Goal: Task Accomplishment & Management: Manage account settings

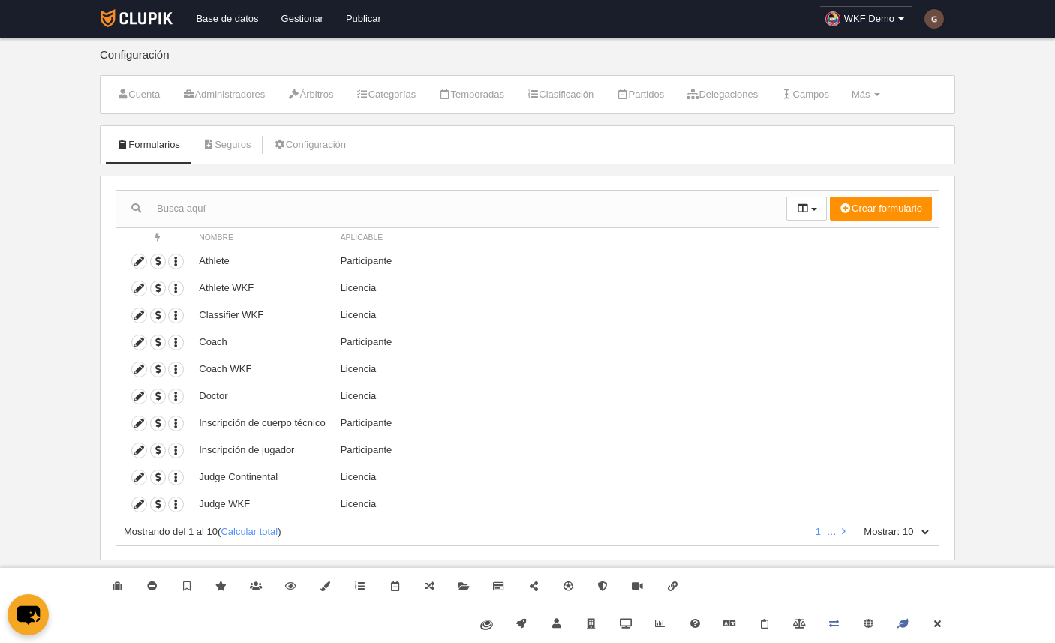
click at [80, 275] on body "Base de datos Gestionar Publicar WKF Demo Ajustes generales Ir a vista pública …" at bounding box center [527, 321] width 1055 height 643
click at [137, 449] on icon at bounding box center [139, 450] width 14 height 14
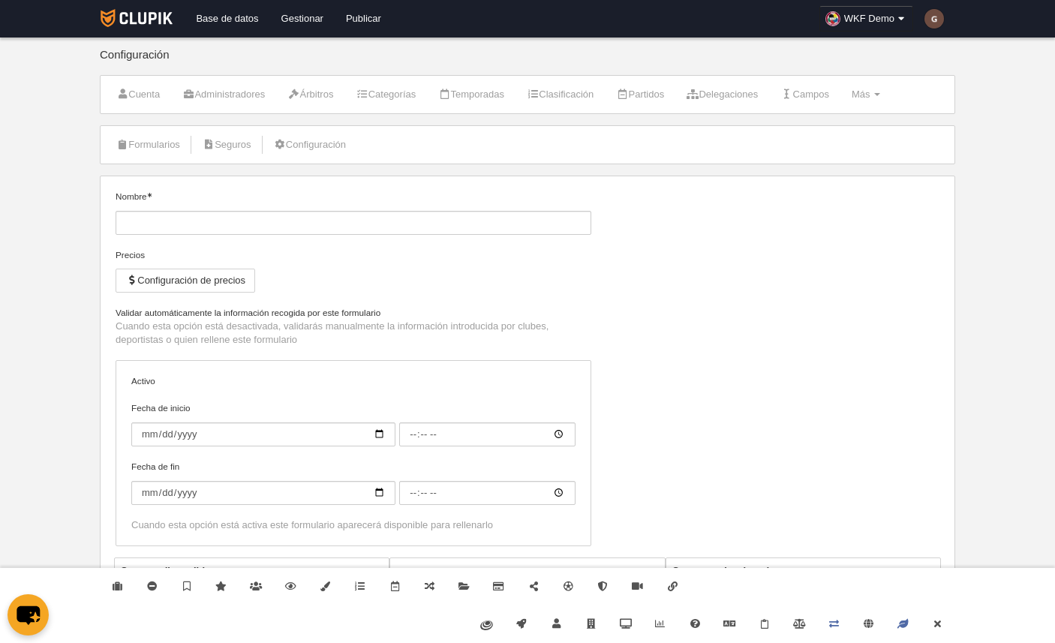
type input "Inscripción de jugador"
checkbox input "true"
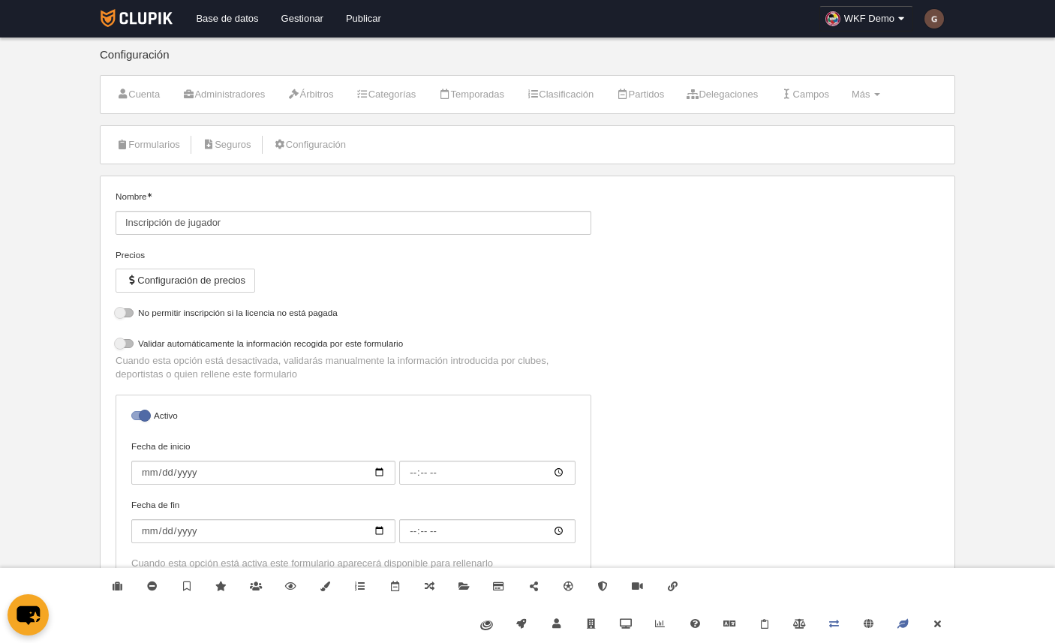
scroll to position [127, 0]
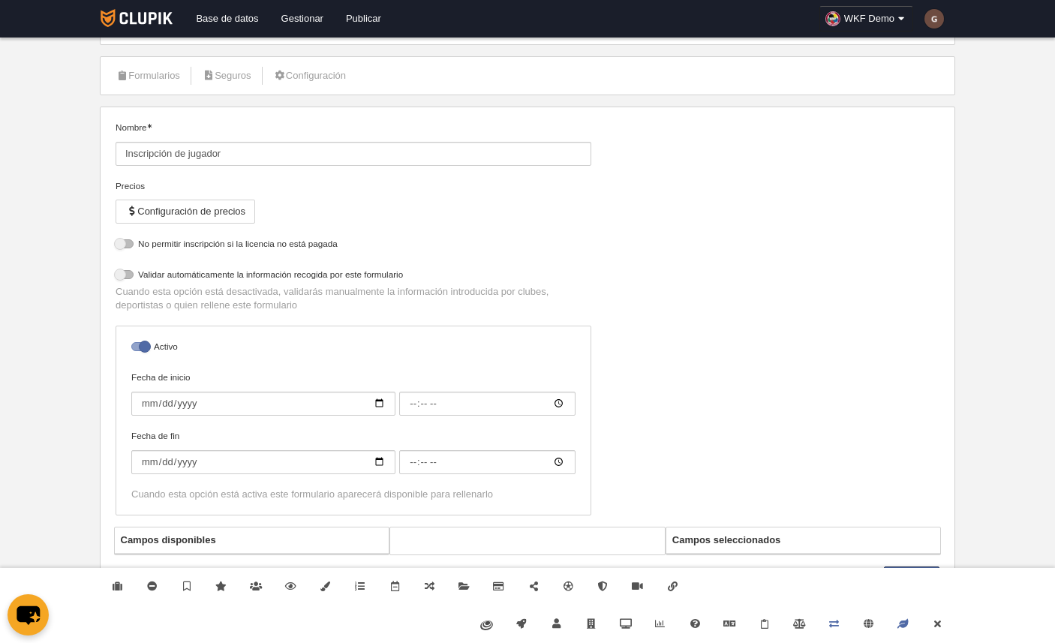
select select "selected"
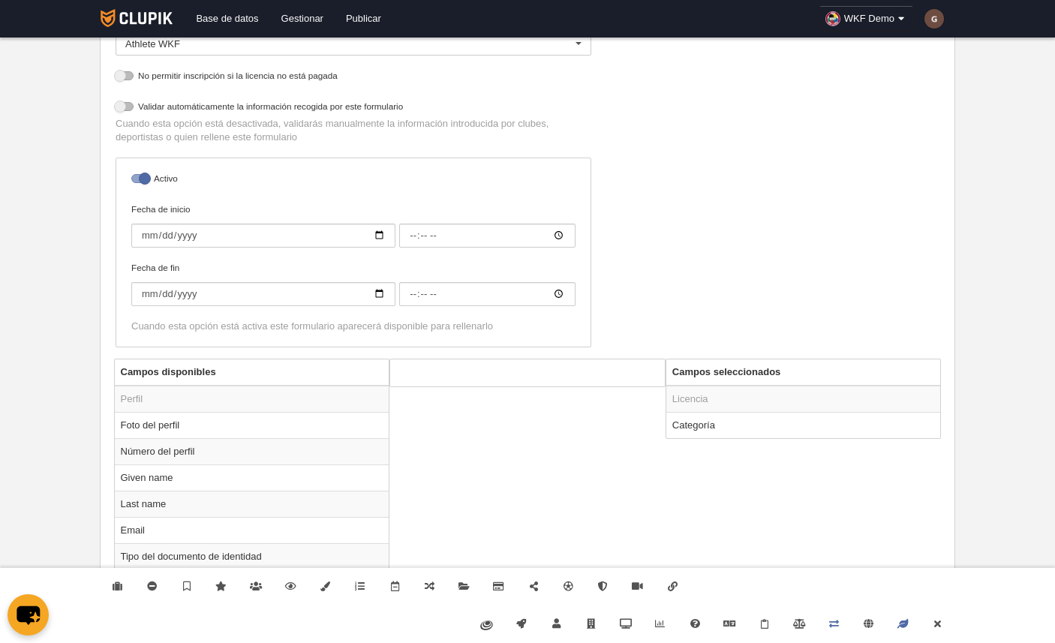
scroll to position [317, 0]
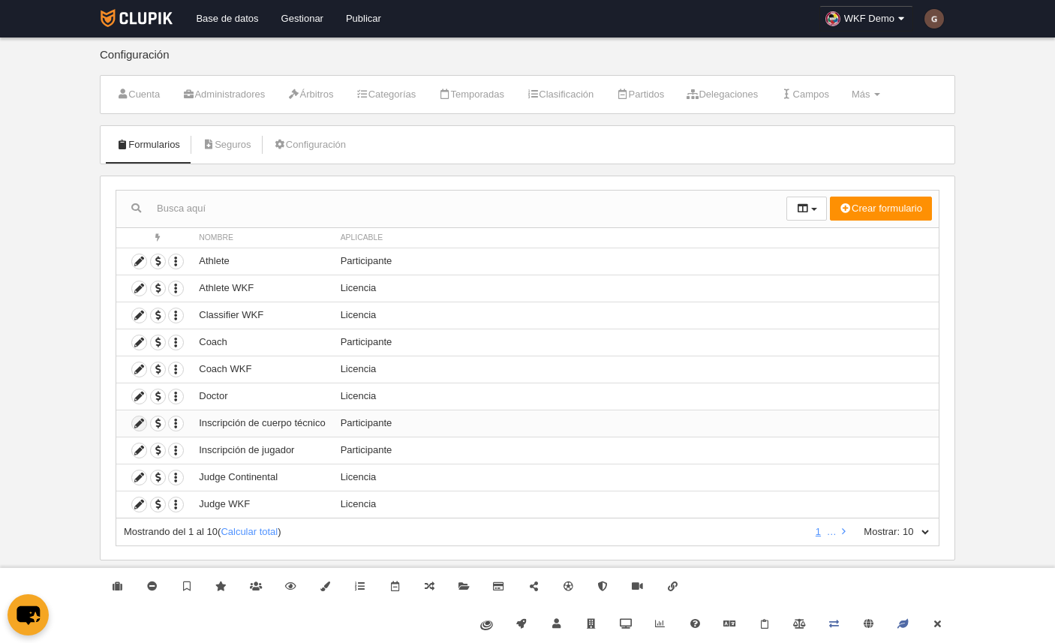
click at [137, 425] on icon at bounding box center [139, 423] width 14 height 14
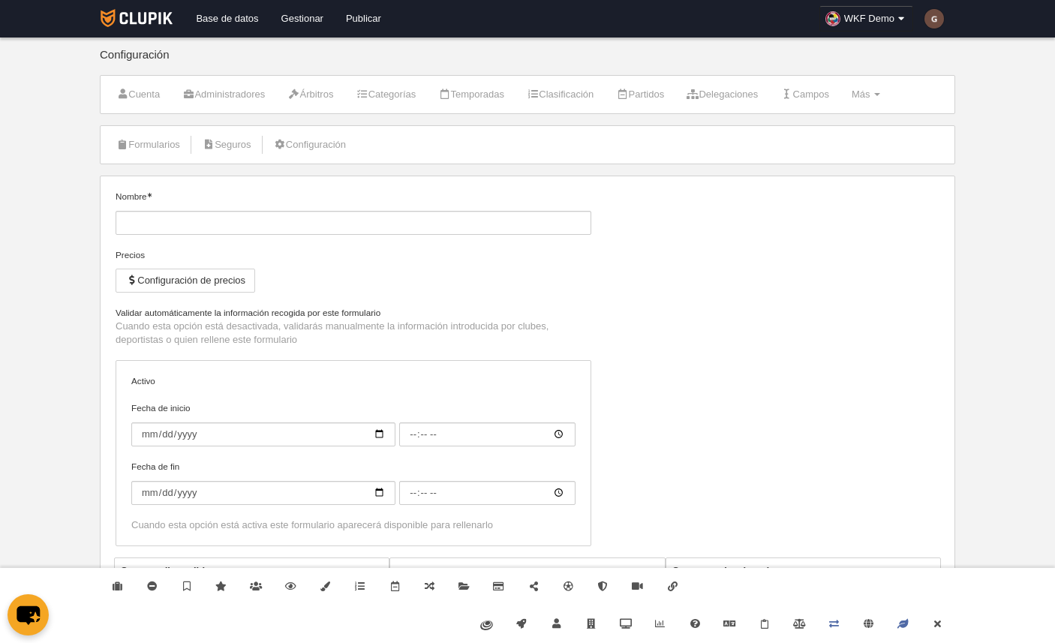
type input "Inscripción de cuerpo técnico"
checkbox input "true"
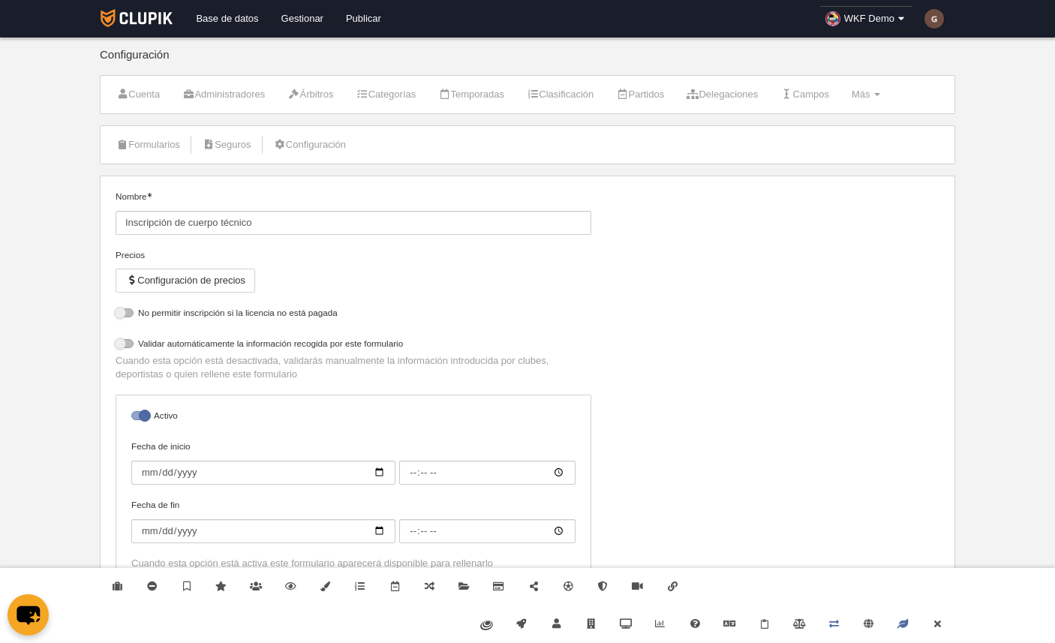
select select "selected"
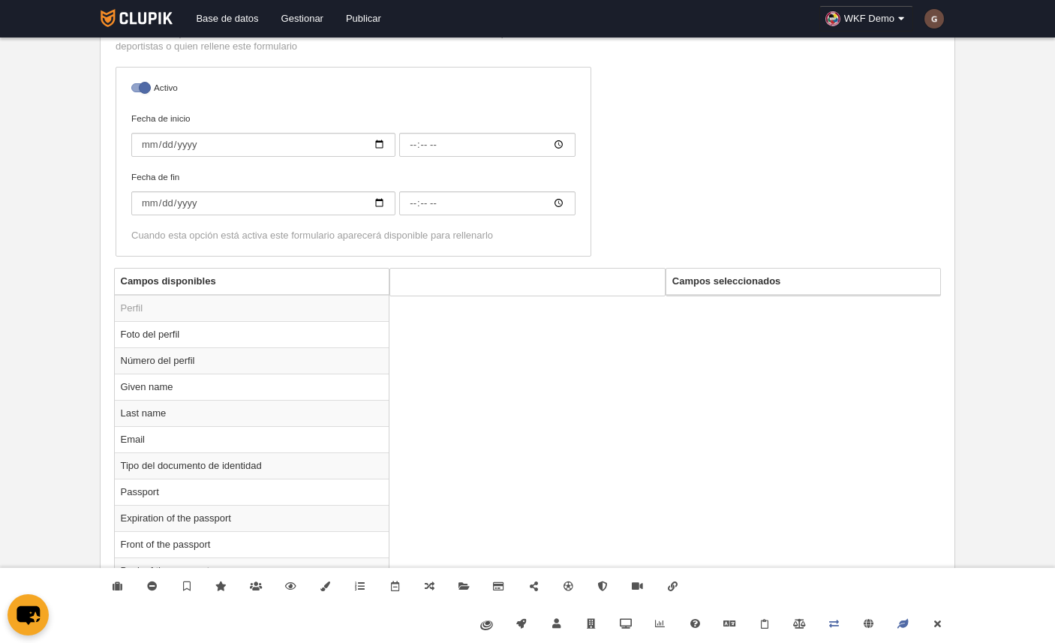
scroll to position [386, 0]
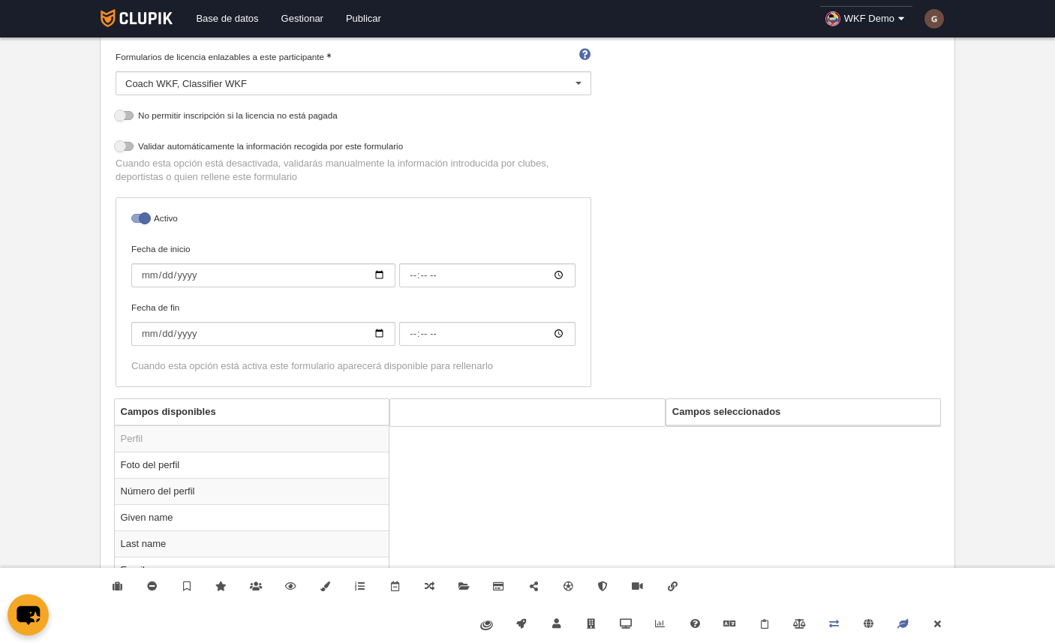
scroll to position [259, 0]
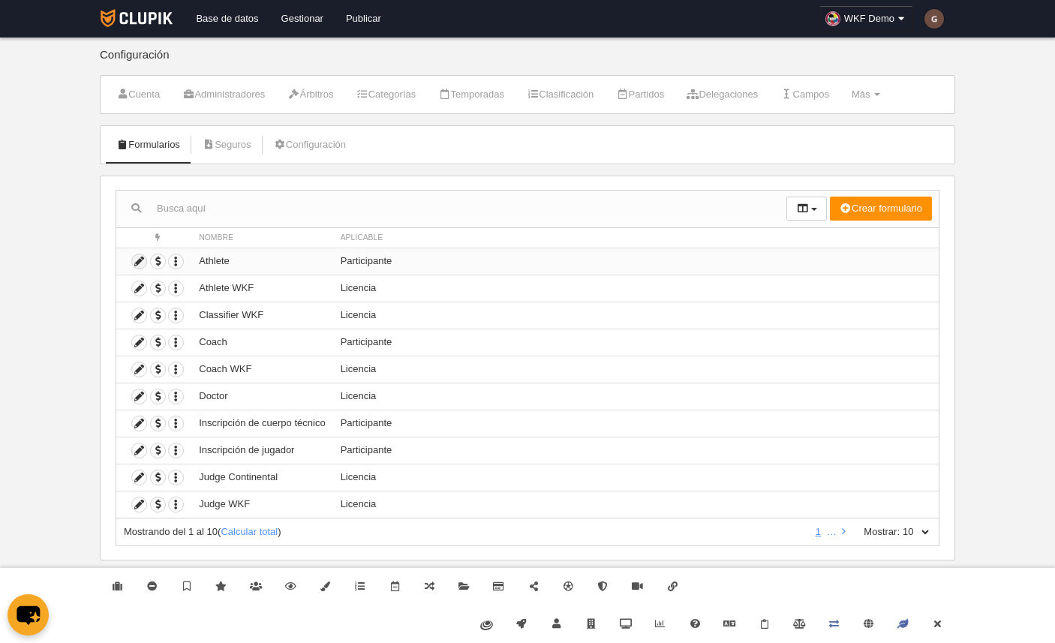
click at [140, 259] on icon at bounding box center [139, 261] width 14 height 14
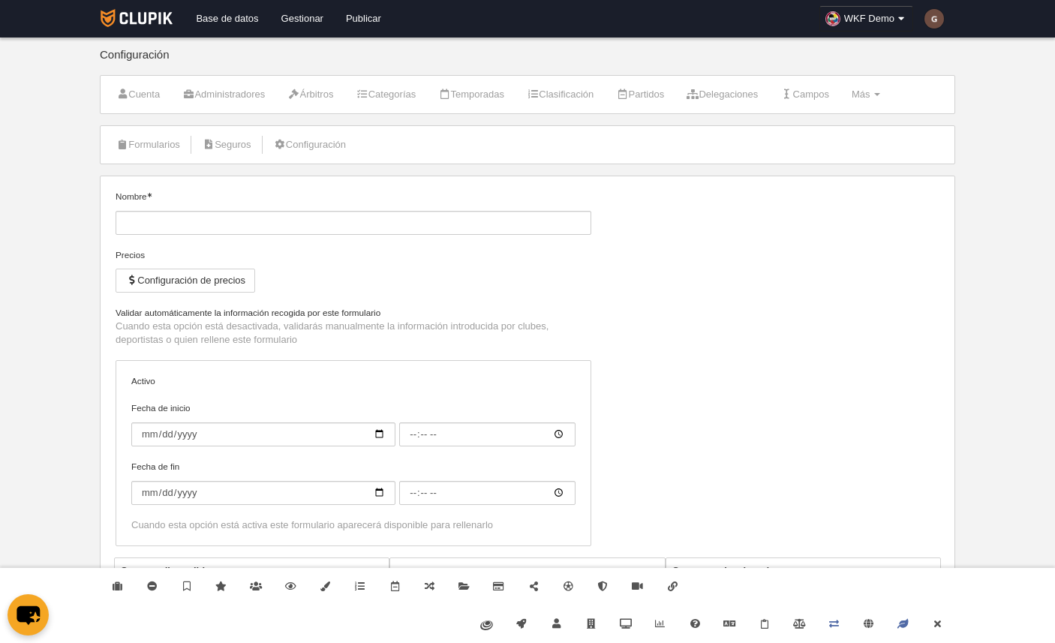
type input "Athlete"
checkbox input "true"
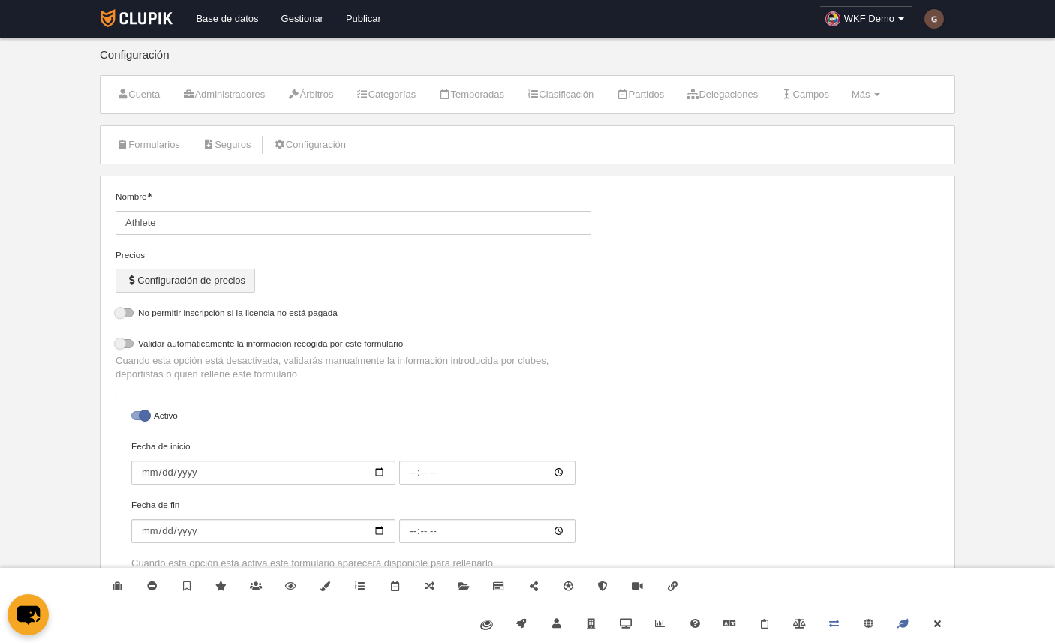
select select "selected"
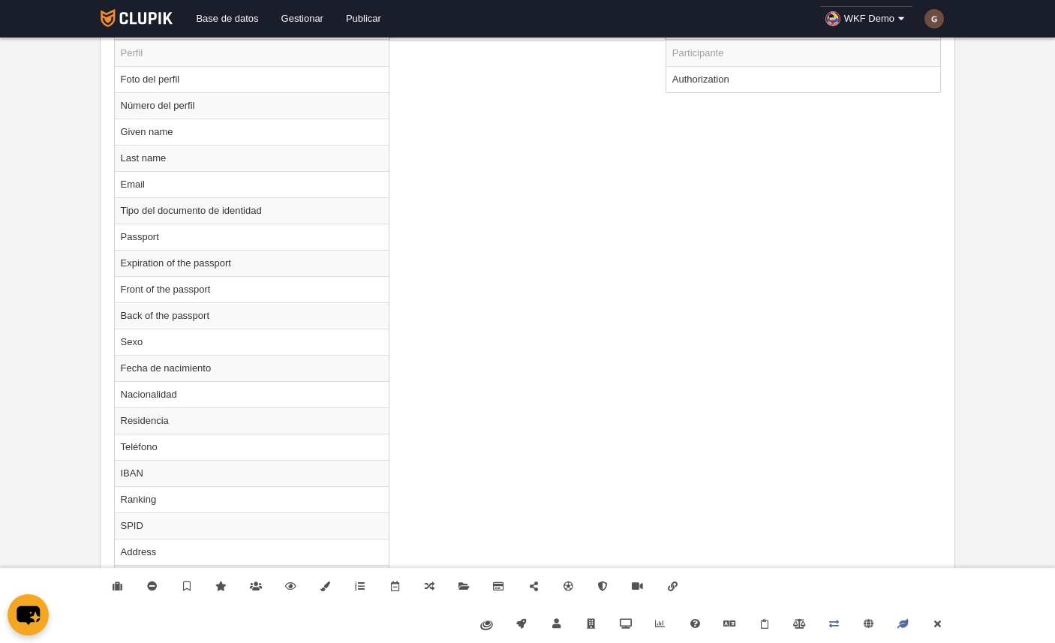
scroll to position [320, 0]
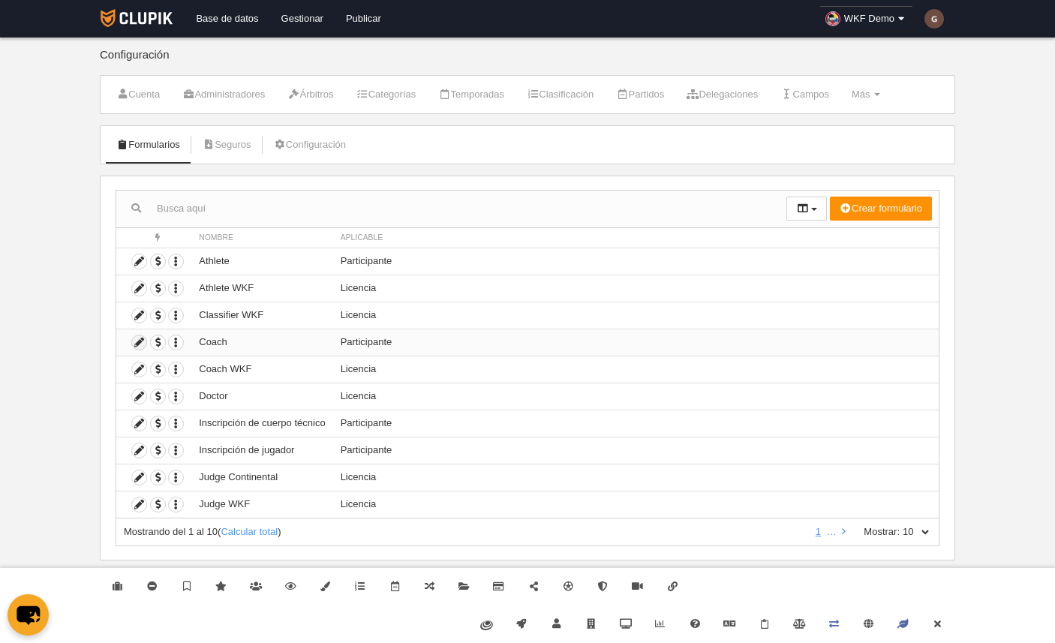
click at [140, 344] on icon at bounding box center [139, 342] width 14 height 14
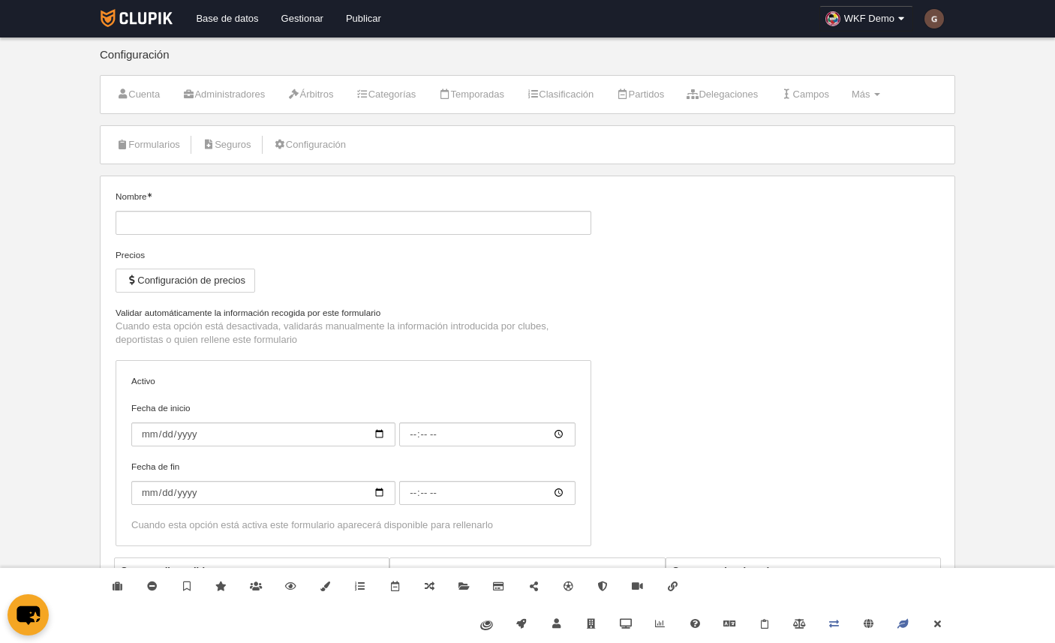
type input "Coach"
checkbox input "true"
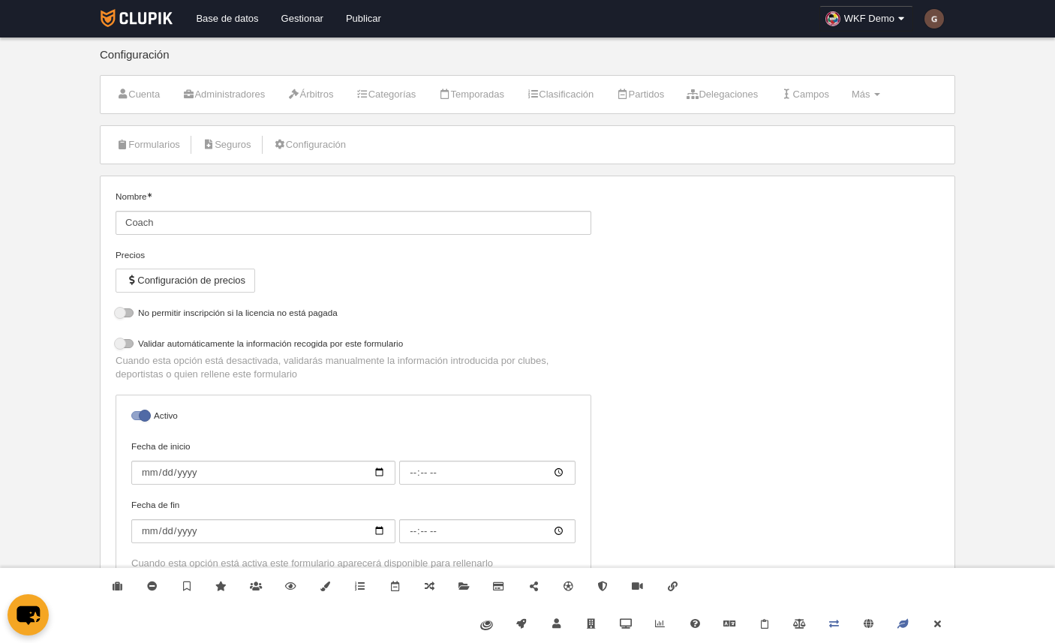
select select "selected"
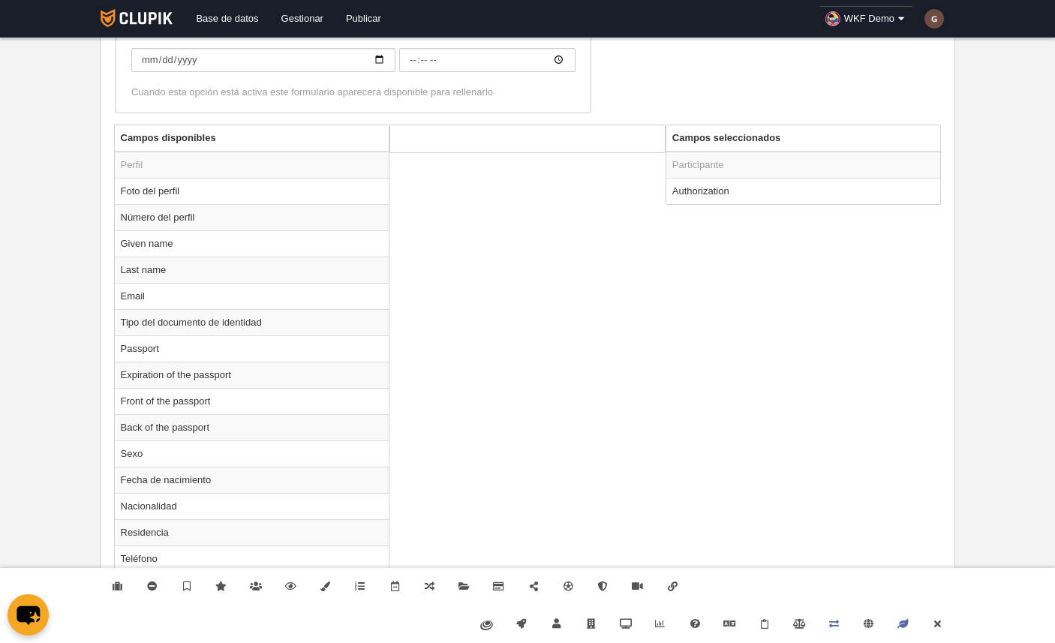
scroll to position [509, 0]
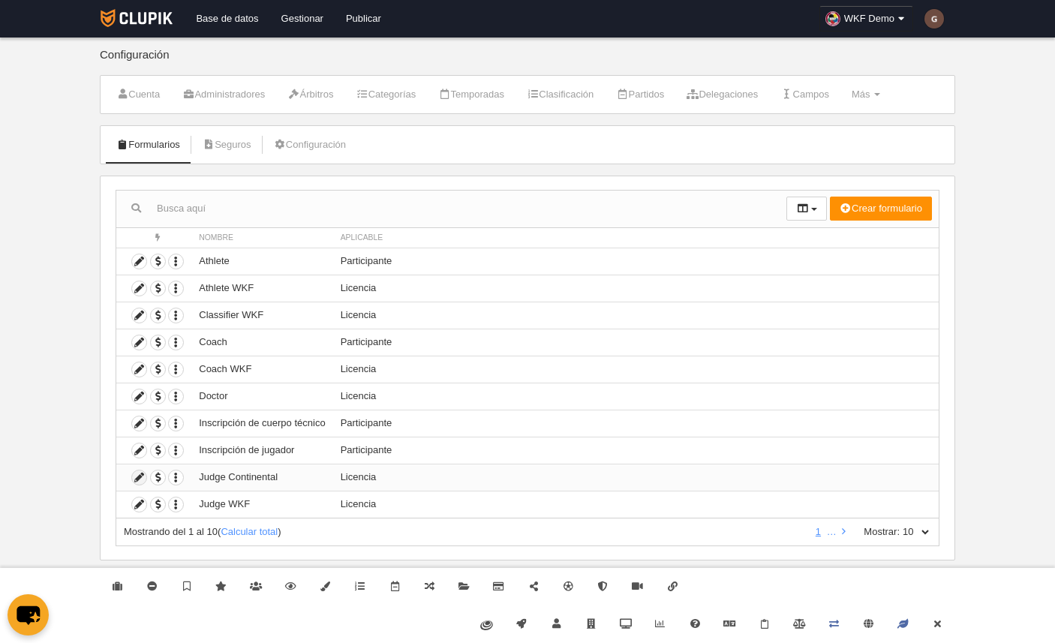
click at [142, 478] on icon at bounding box center [139, 477] width 14 height 14
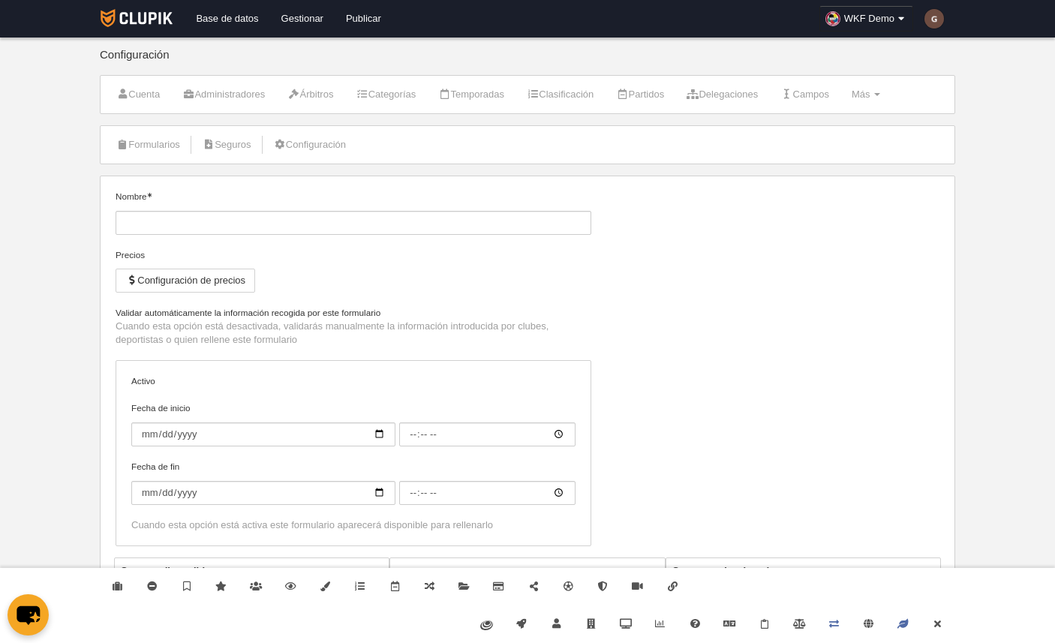
type input "Judge Continental"
checkbox input "true"
select select "selected"
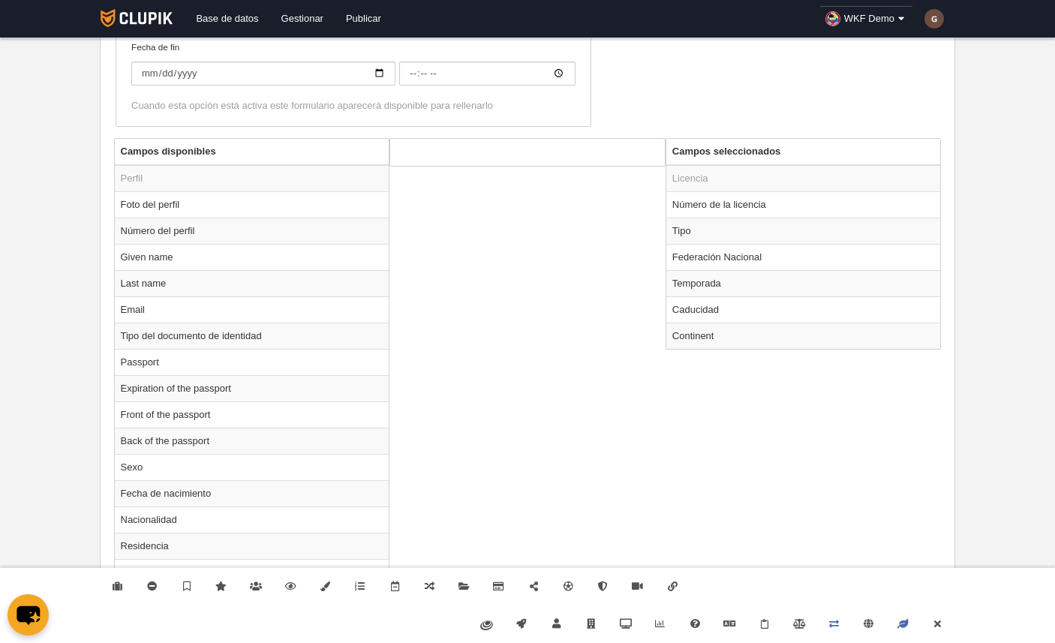
scroll to position [484, 0]
click at [940, 629] on link "Cerrar" at bounding box center [937, 624] width 35 height 38
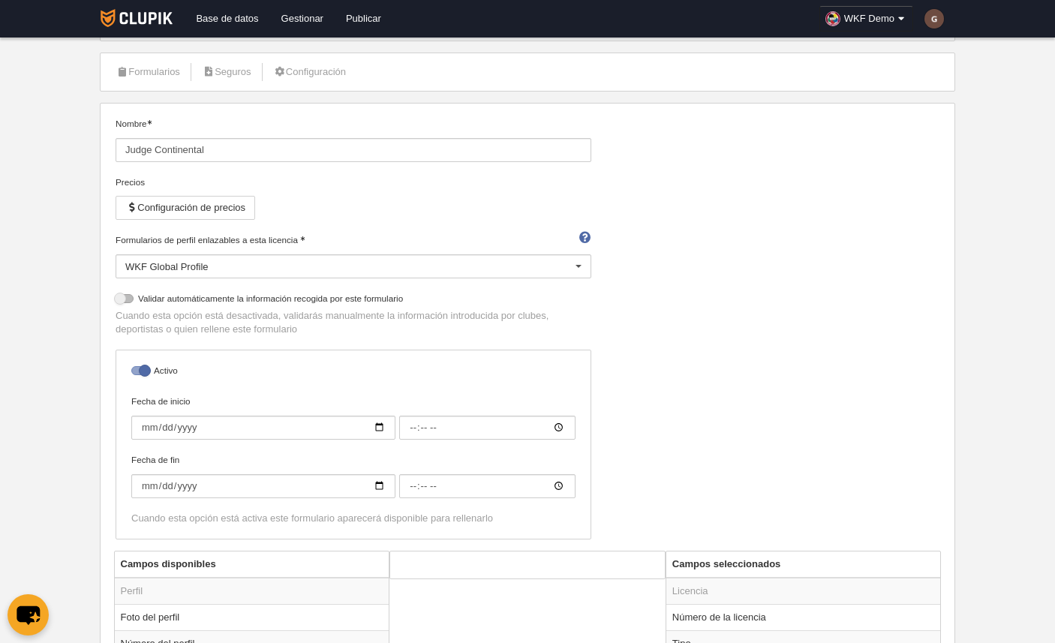
scroll to position [0, 0]
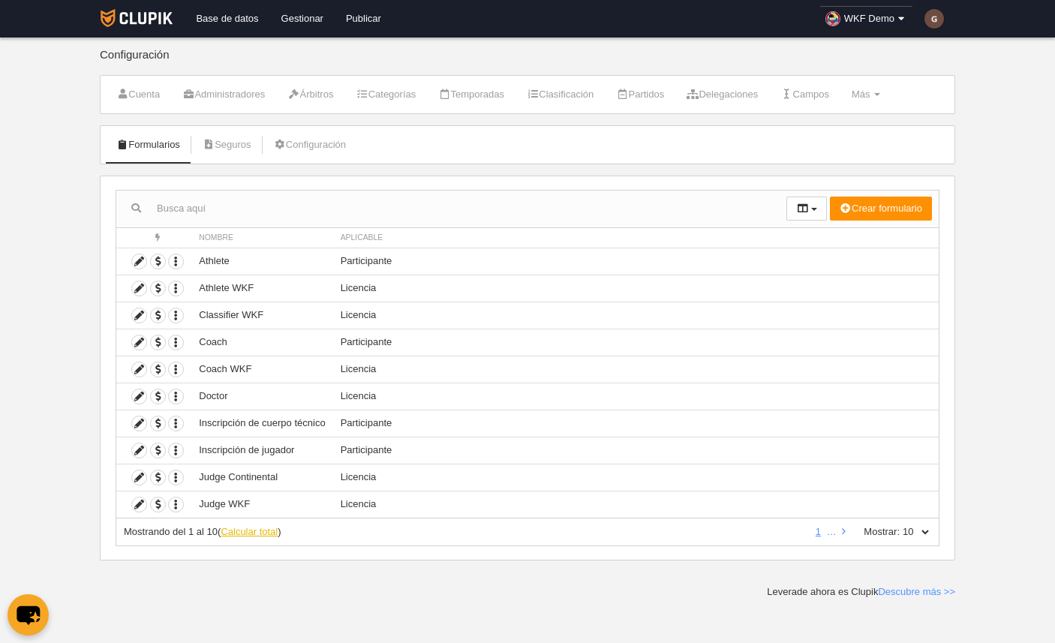
click at [230, 532] on link "Calcular total" at bounding box center [249, 531] width 57 height 11
click at [827, 532] on link "2" at bounding box center [826, 531] width 11 height 11
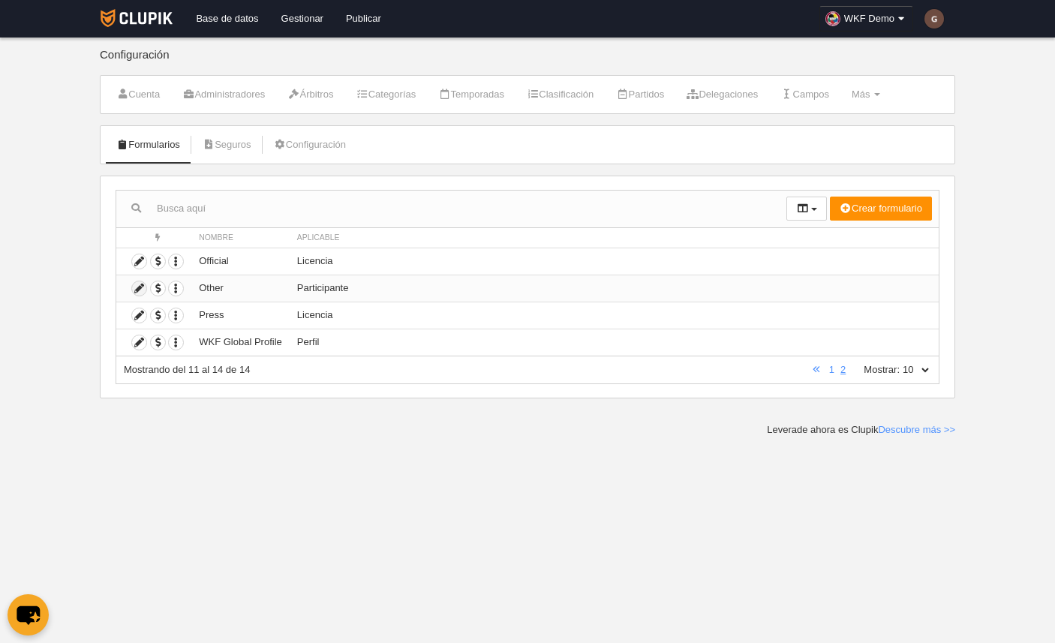
click at [140, 290] on icon at bounding box center [139, 288] width 14 height 14
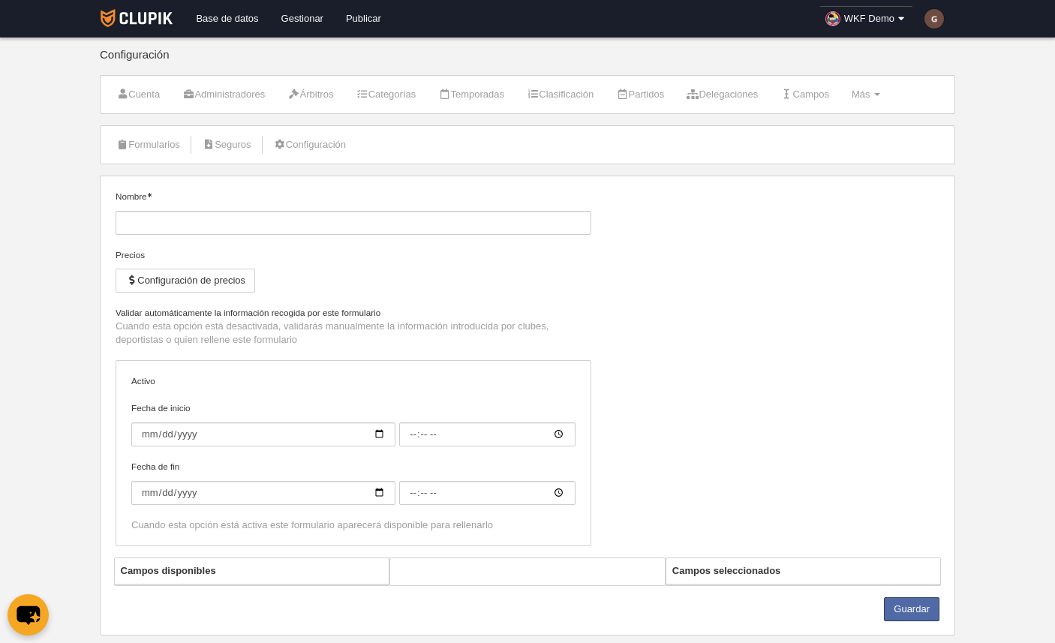
type input "Other"
checkbox input "true"
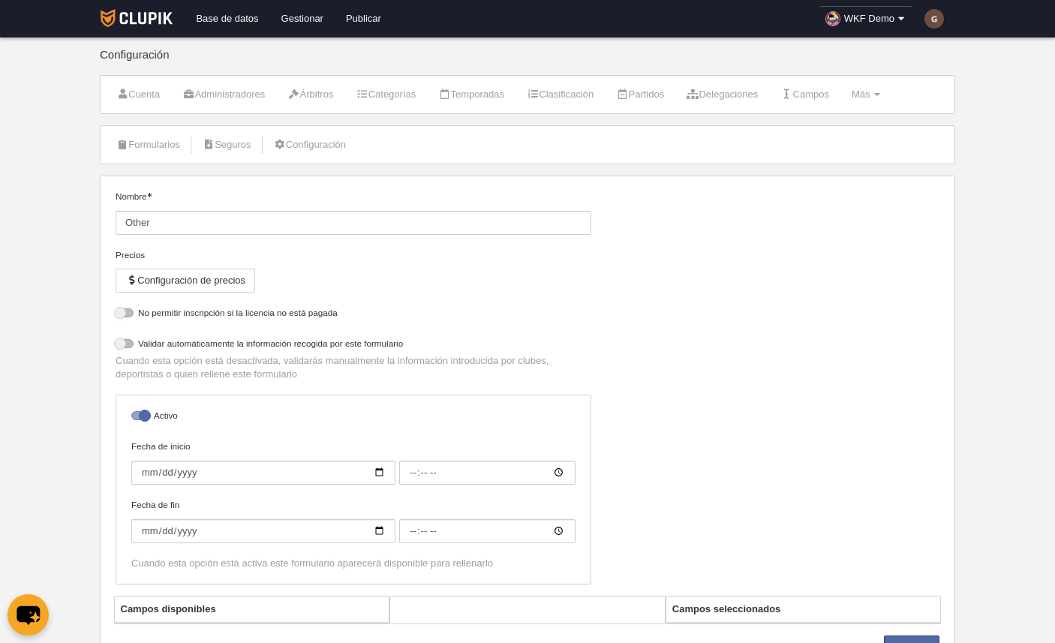
select select "selected"
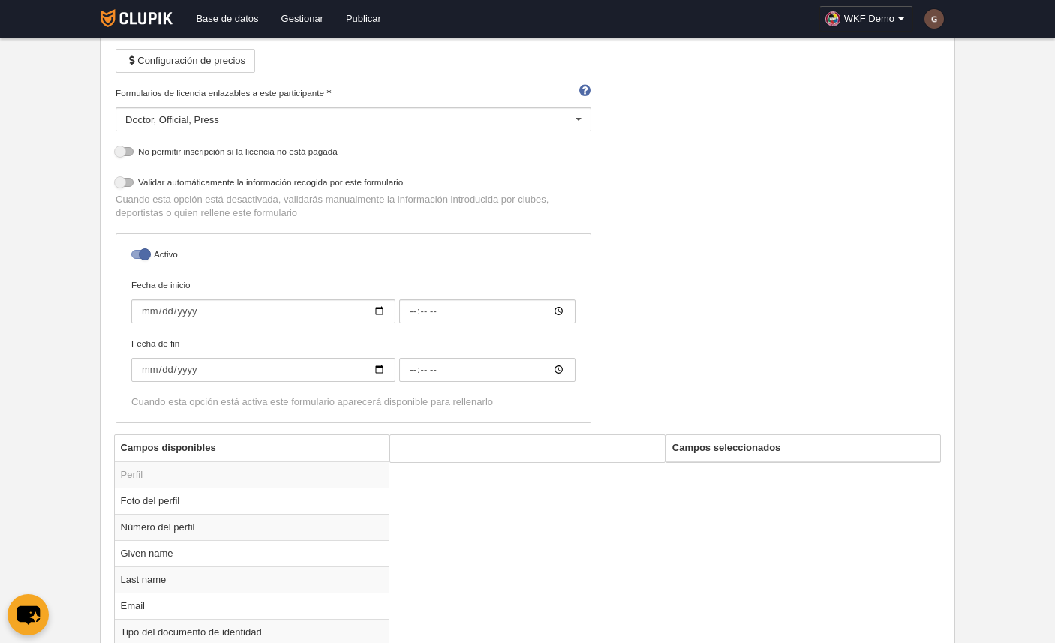
scroll to position [217, 0]
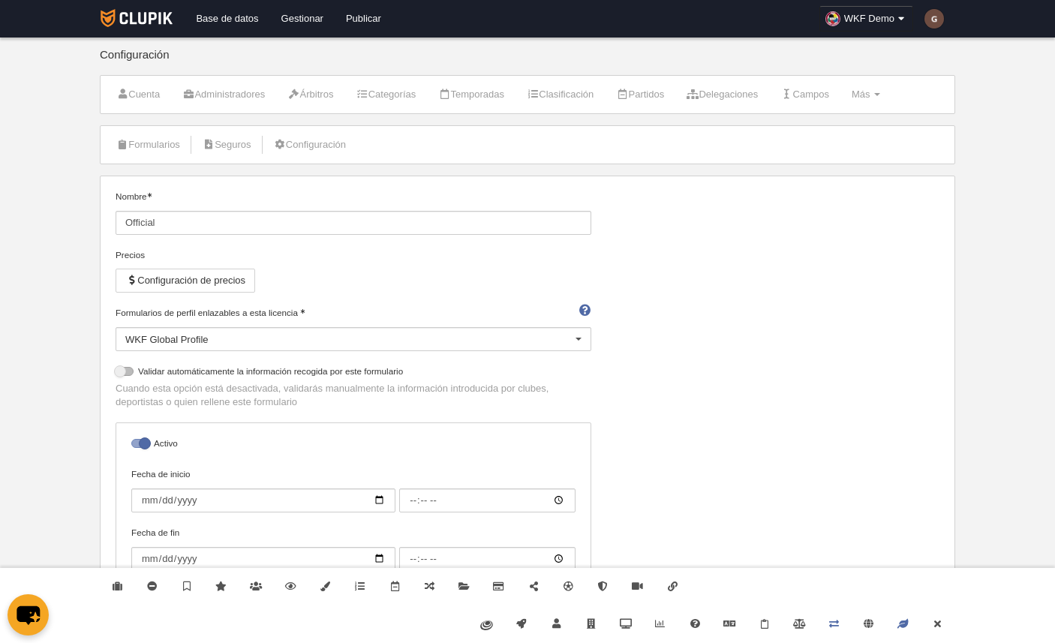
select select "selected"
